Goal: Information Seeking & Learning: Learn about a topic

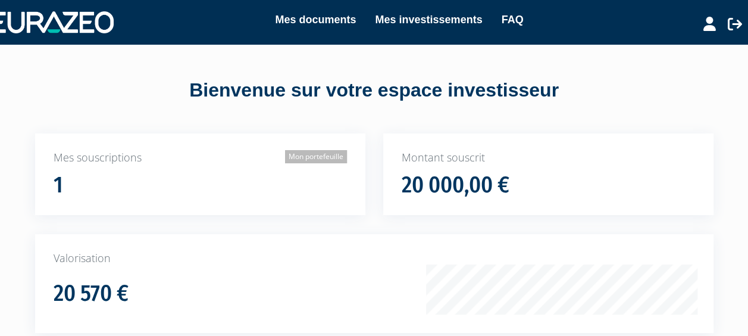
click at [311, 158] on link "Mon portefeuille" at bounding box center [316, 156] width 62 height 13
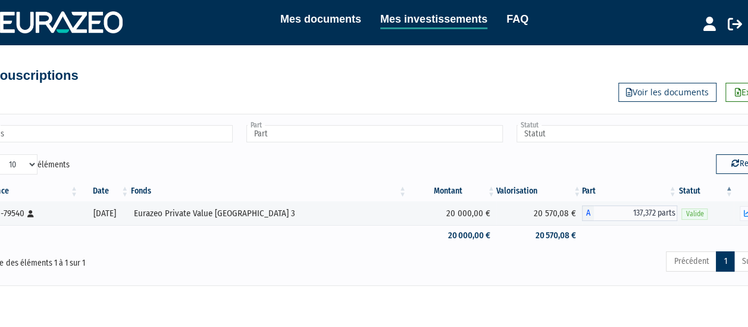
scroll to position [0, 37]
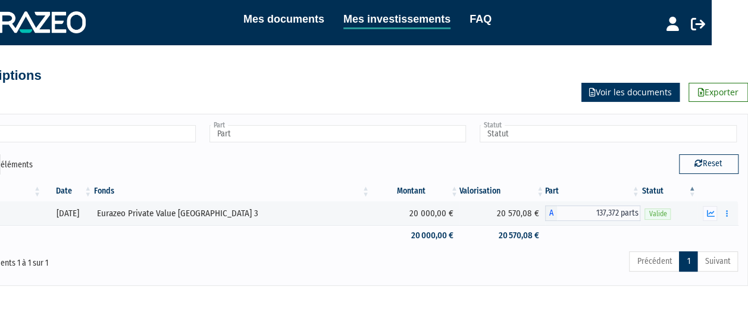
click at [633, 96] on link "Voir les documents" at bounding box center [631, 92] width 98 height 19
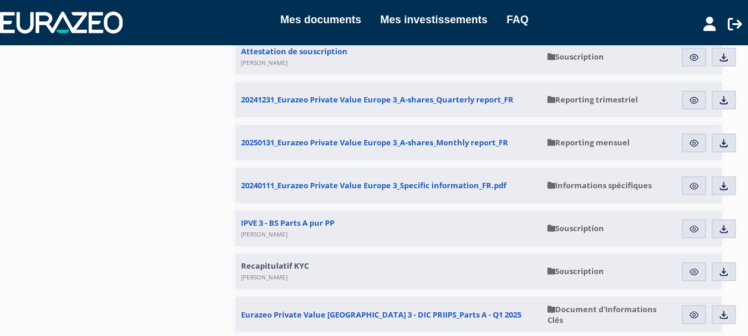
scroll to position [921, 0]
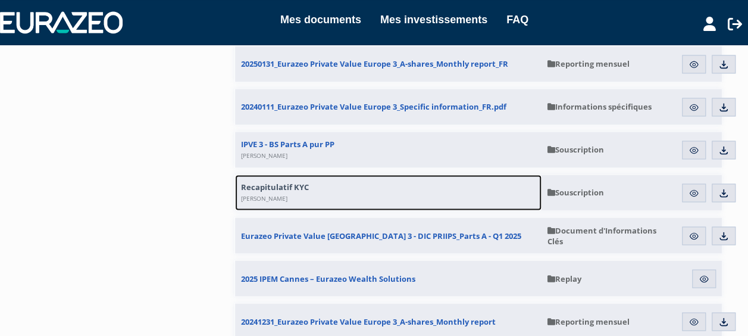
click at [400, 199] on link "Recapitulatif KYC Stéphanie Grondin" at bounding box center [388, 192] width 307 height 36
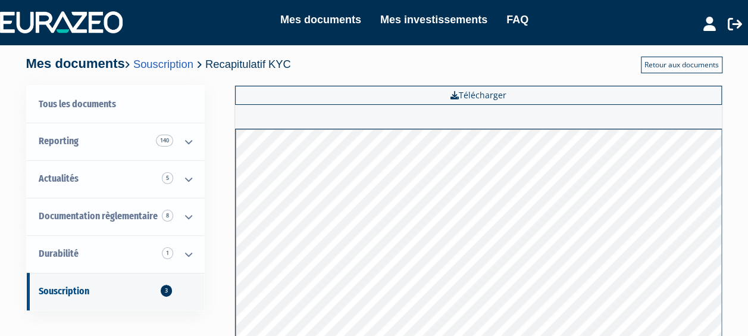
click at [667, 61] on link "Retour aux documents" at bounding box center [682, 65] width 82 height 17
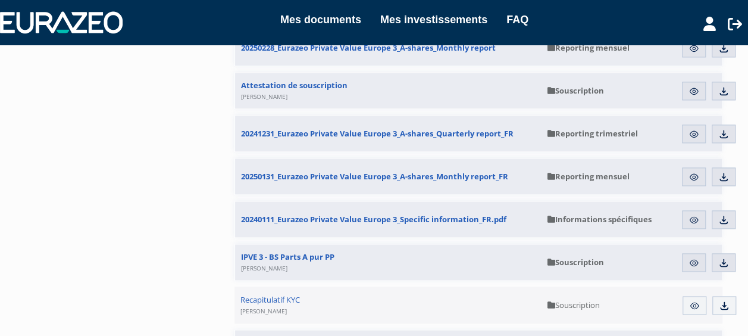
scroll to position [809, 0]
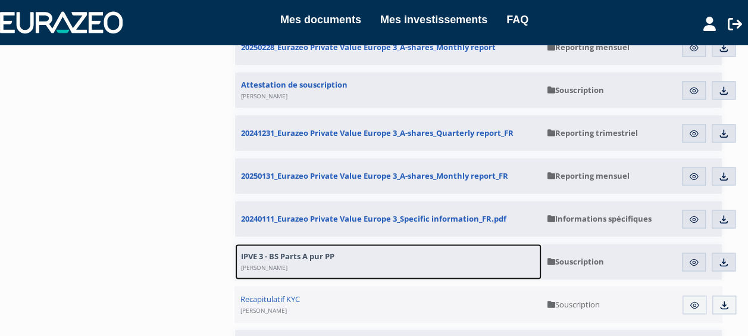
click at [510, 257] on link "IPVE 3 - BS Parts A pur PP Stéphanie Grondin" at bounding box center [388, 261] width 307 height 36
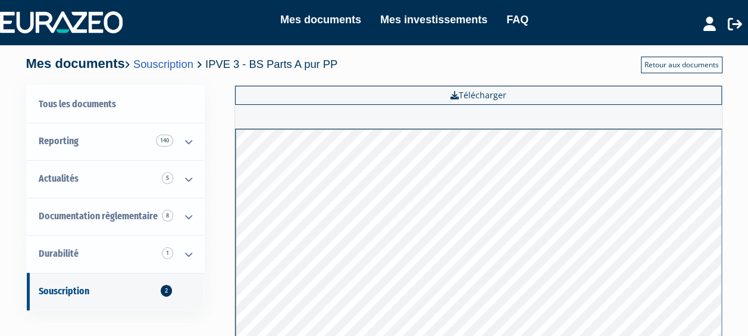
click at [668, 65] on link "Retour aux documents" at bounding box center [682, 65] width 82 height 17
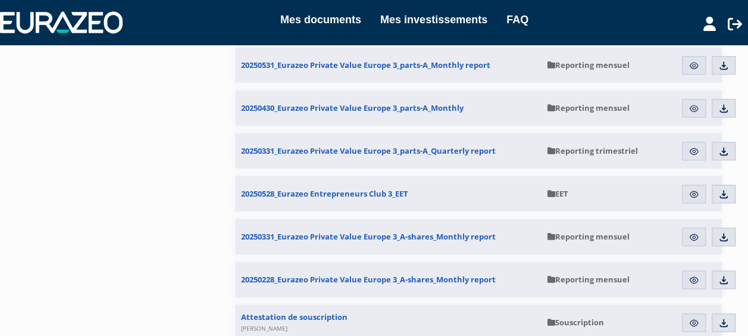
scroll to position [730, 0]
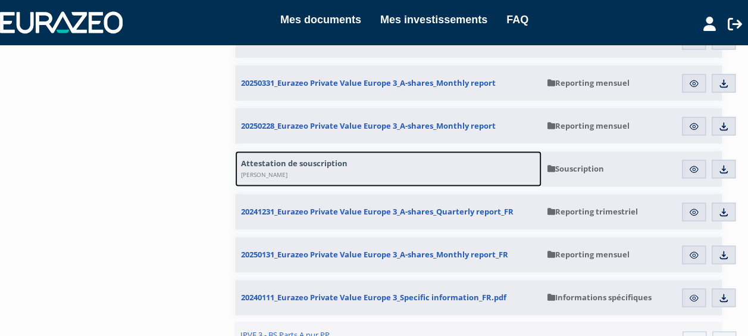
click at [463, 167] on link "Attestation de souscription Stéphanie Grondin" at bounding box center [388, 169] width 307 height 36
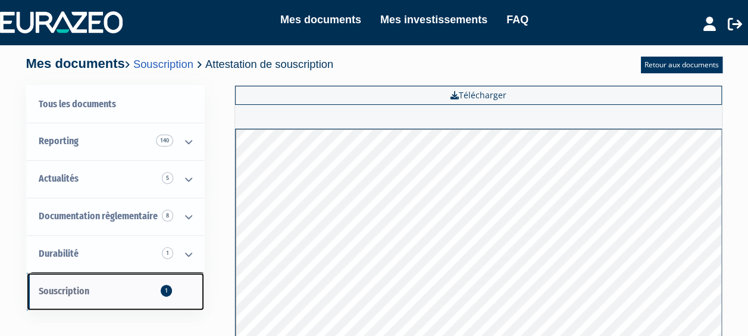
click at [45, 299] on link "Souscription 1" at bounding box center [115, 292] width 177 height 38
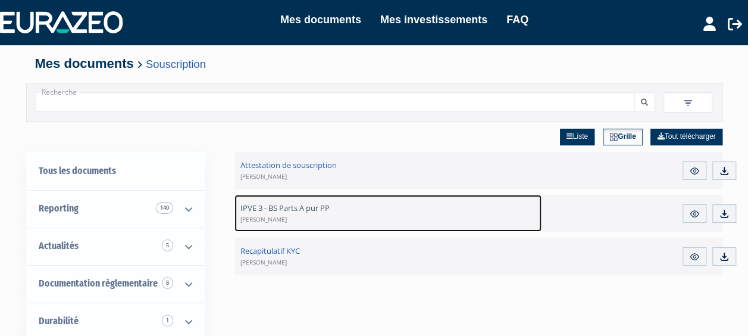
click at [326, 211] on span "IPVE 3 - BS Parts A pur PP [PERSON_NAME]" at bounding box center [284, 212] width 89 height 21
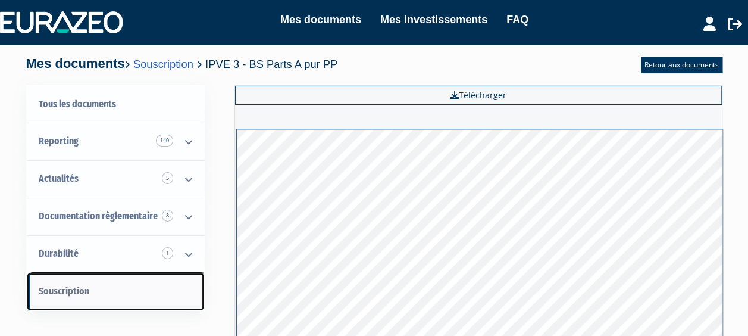
click at [86, 289] on span "Souscription" at bounding box center [64, 290] width 51 height 11
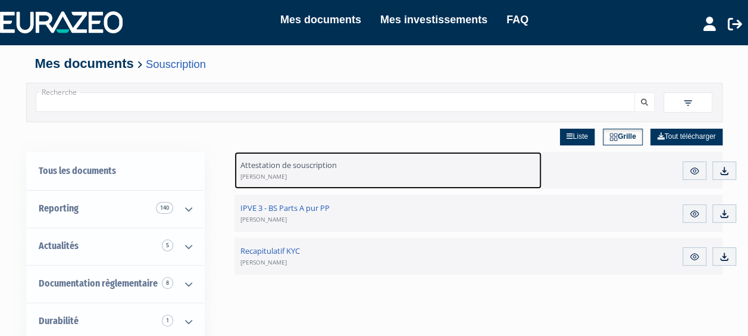
click at [307, 162] on span "Attestation de souscription Stéphanie Grondin" at bounding box center [288, 170] width 96 height 21
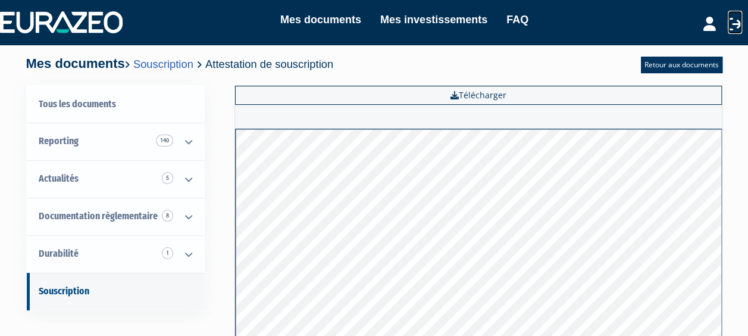
click at [738, 21] on icon at bounding box center [735, 24] width 14 height 14
